Goal: Find specific page/section

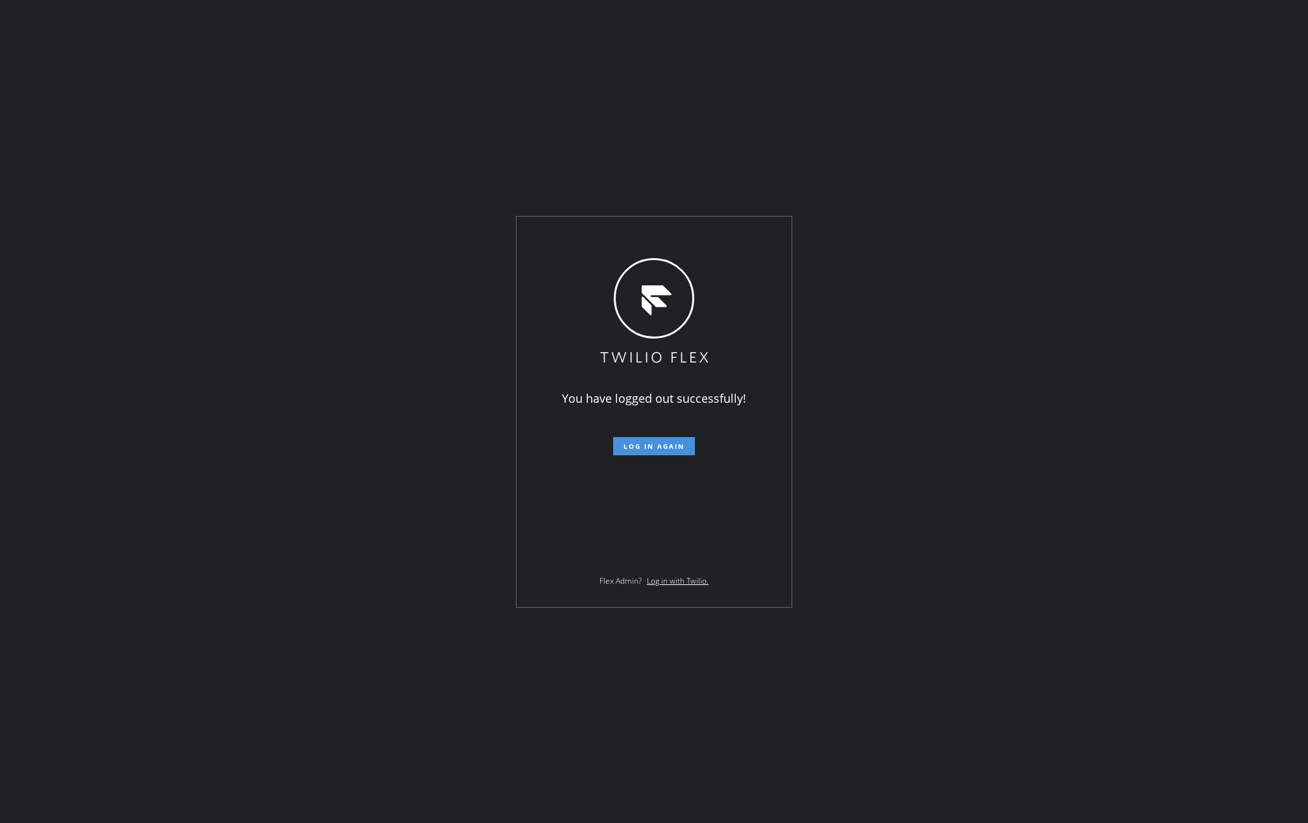
click at [647, 442] on span "Log in again" at bounding box center [653, 446] width 61 height 9
click at [714, 113] on div "You have logged out successfully! Log in again Flex Admin? Log in with Twilio." at bounding box center [654, 411] width 1308 height 823
click at [653, 444] on span "Log in again" at bounding box center [653, 446] width 61 height 9
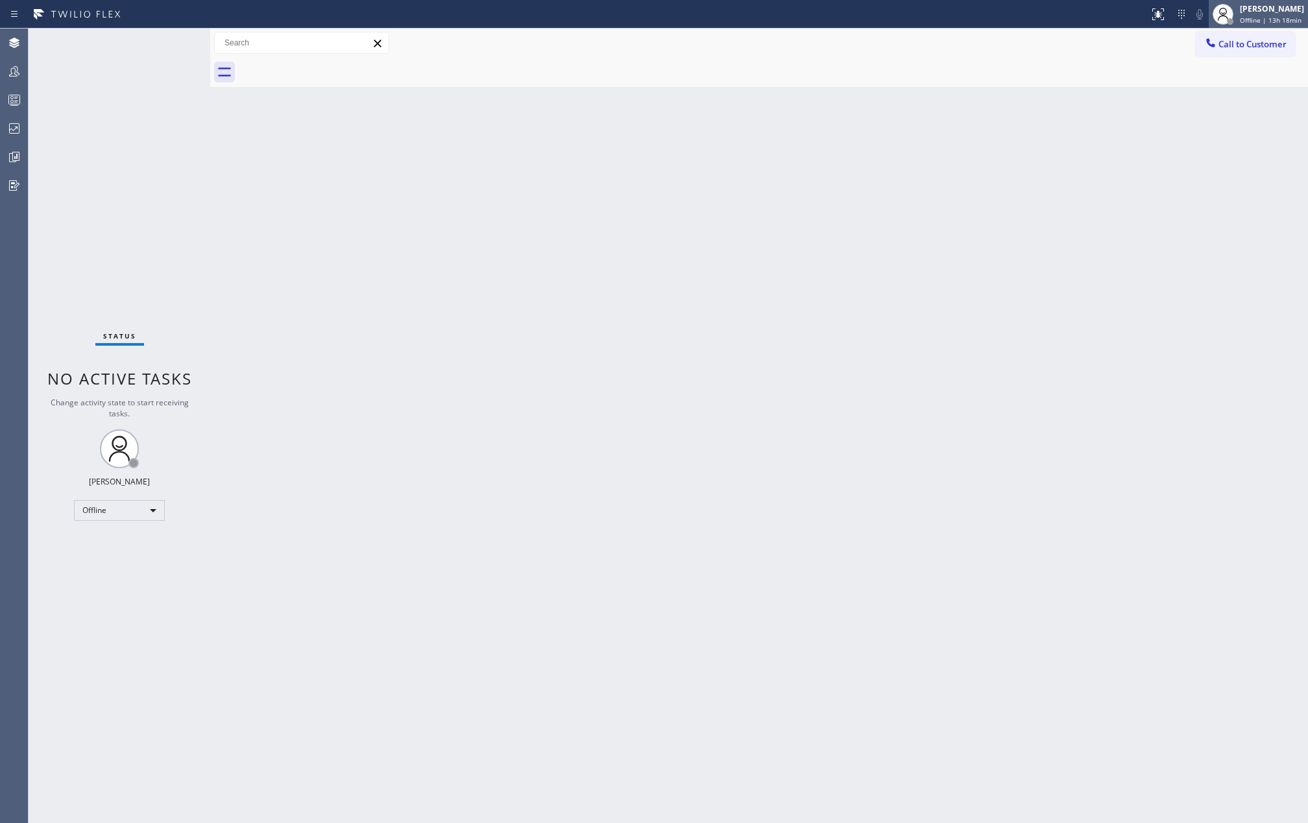
click at [1277, 6] on div "[PERSON_NAME]" at bounding box center [1272, 8] width 64 height 11
click at [1223, 84] on button "Unavailable" at bounding box center [1243, 85] width 130 height 17
click at [10, 149] on icon at bounding box center [14, 157] width 16 height 16
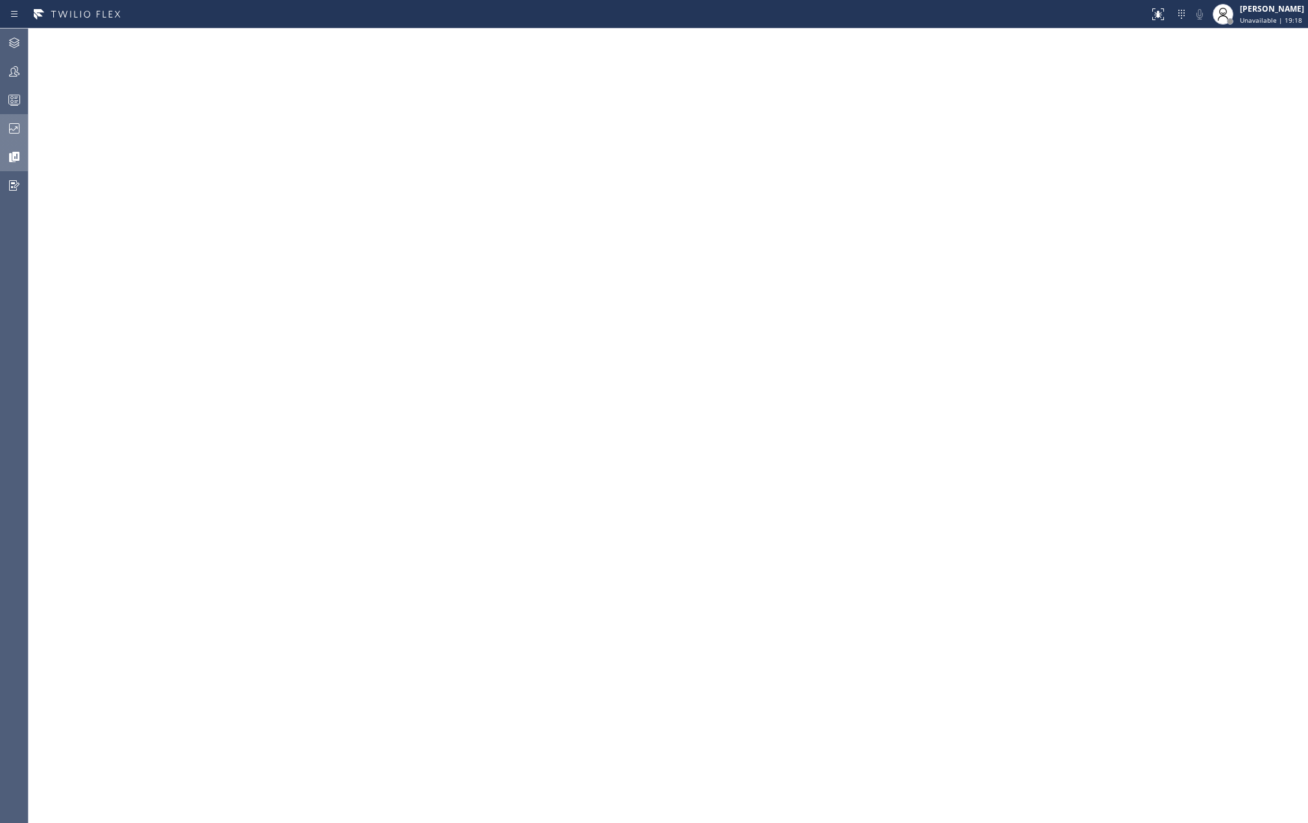
click at [16, 132] on icon at bounding box center [14, 129] width 16 height 16
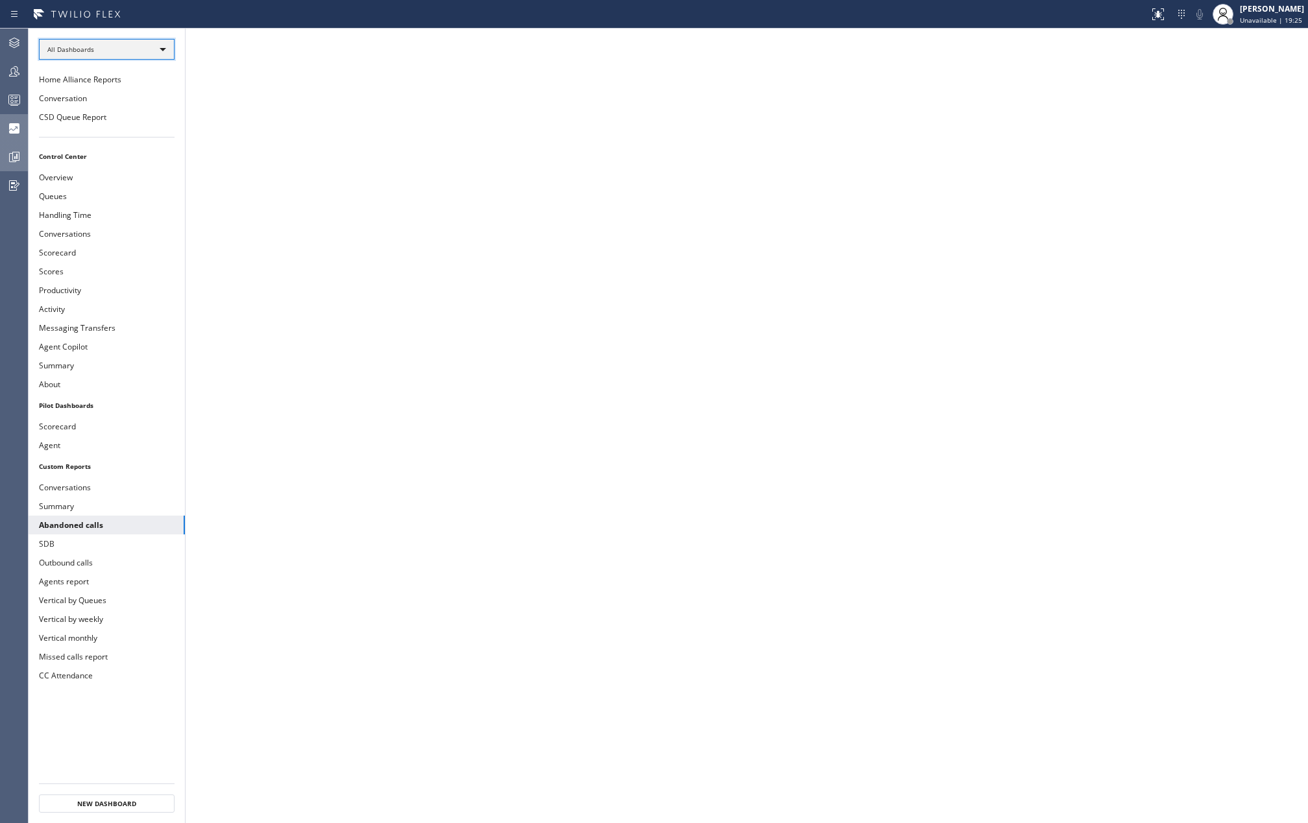
click at [117, 47] on div "All Dashboards" at bounding box center [107, 49] width 136 height 21
click at [99, 130] on li "Custom Reports" at bounding box center [106, 133] width 132 height 16
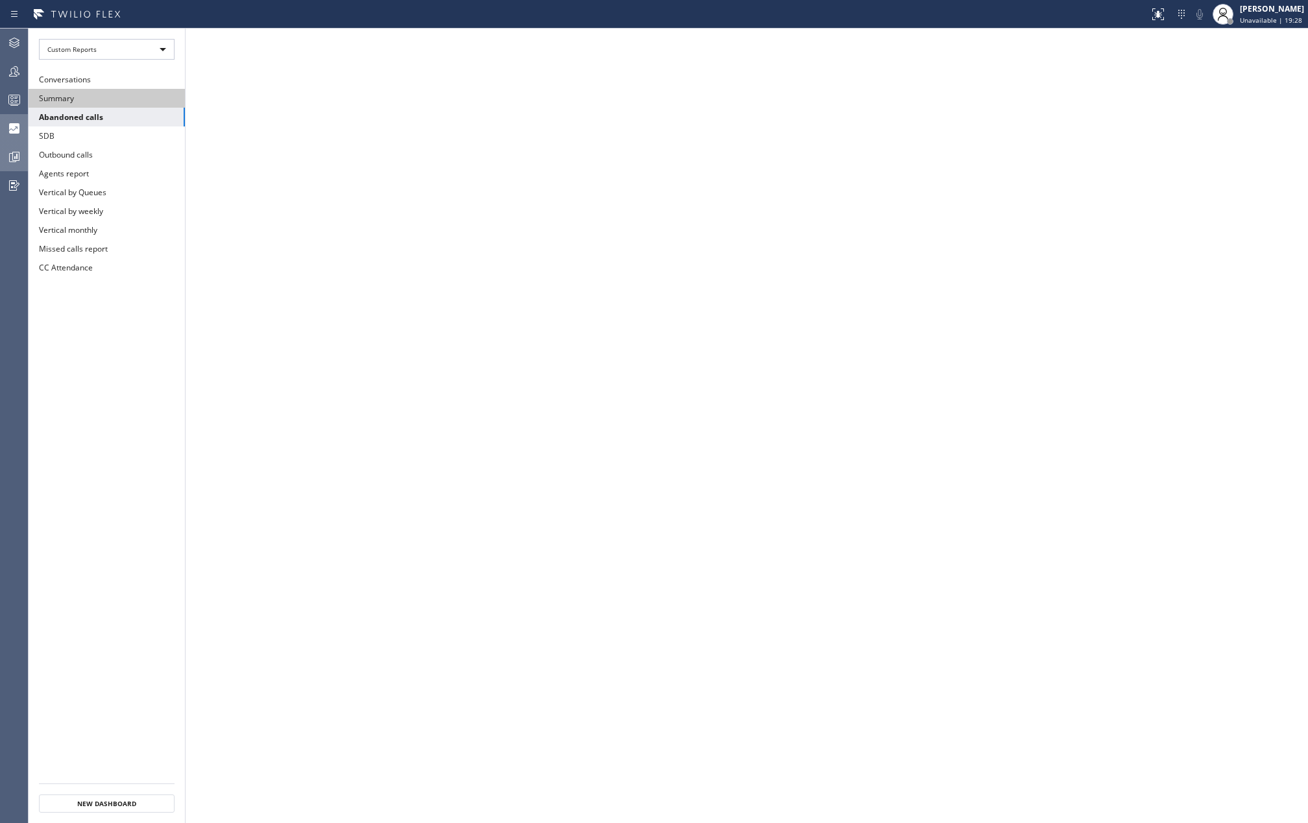
click at [104, 99] on button "Summary" at bounding box center [107, 98] width 156 height 19
